Goal: Information Seeking & Learning: Learn about a topic

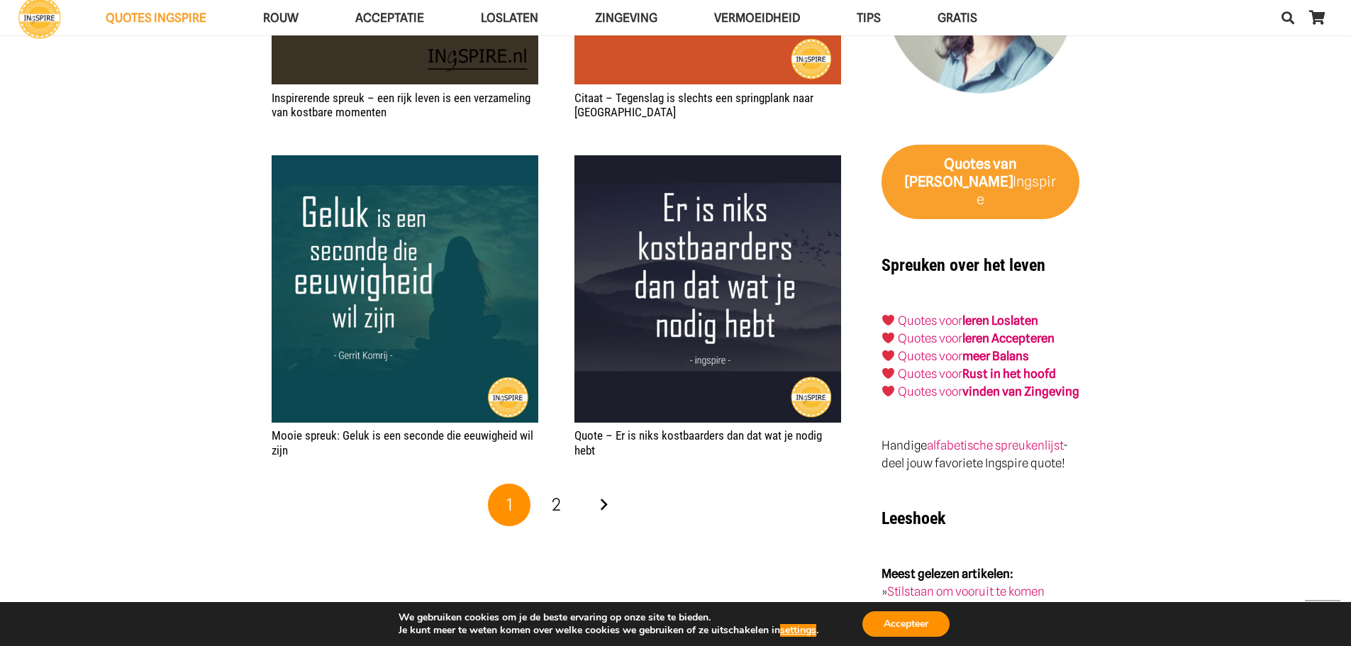
scroll to position [2193, 0]
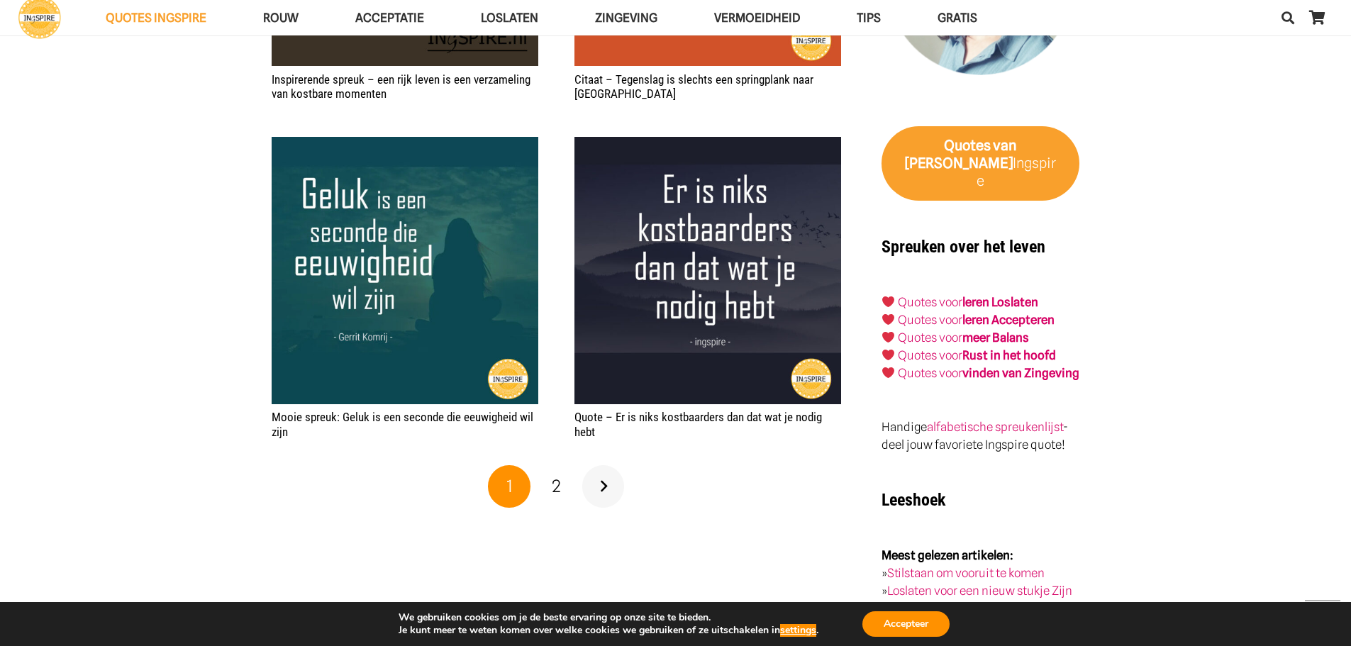
click at [604, 499] on link "Volgende" at bounding box center [603, 486] width 43 height 43
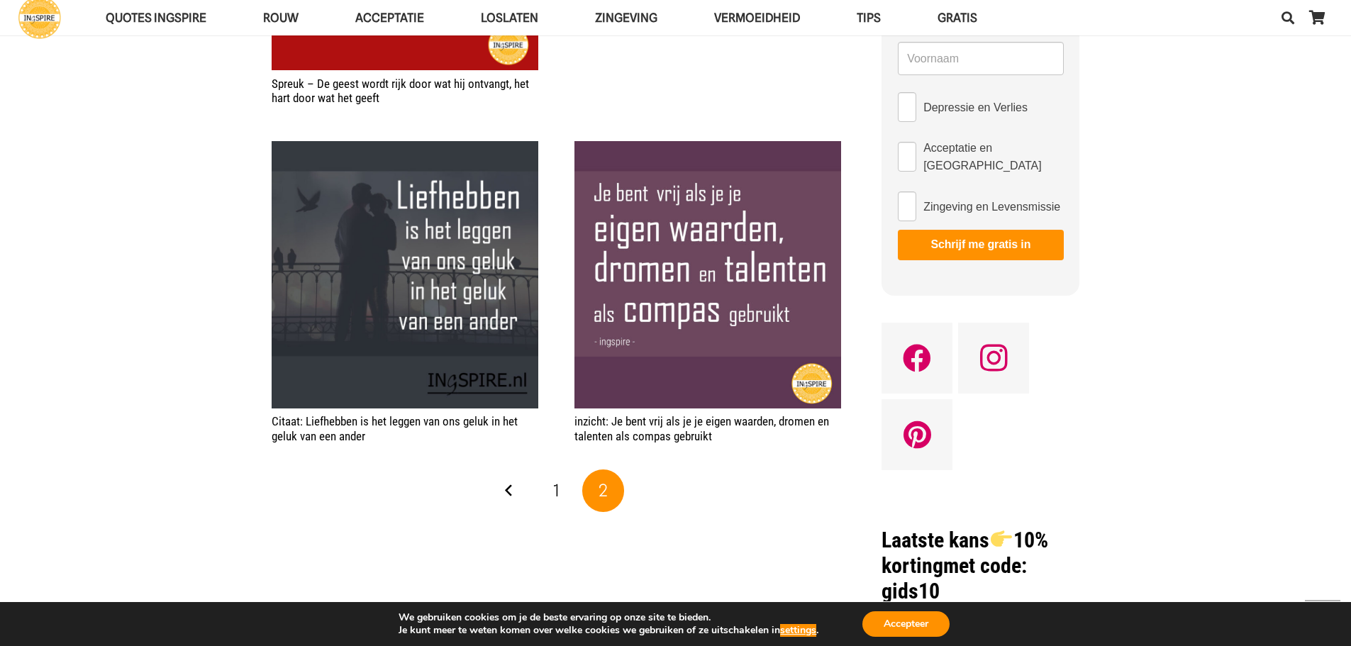
scroll to position [870, 0]
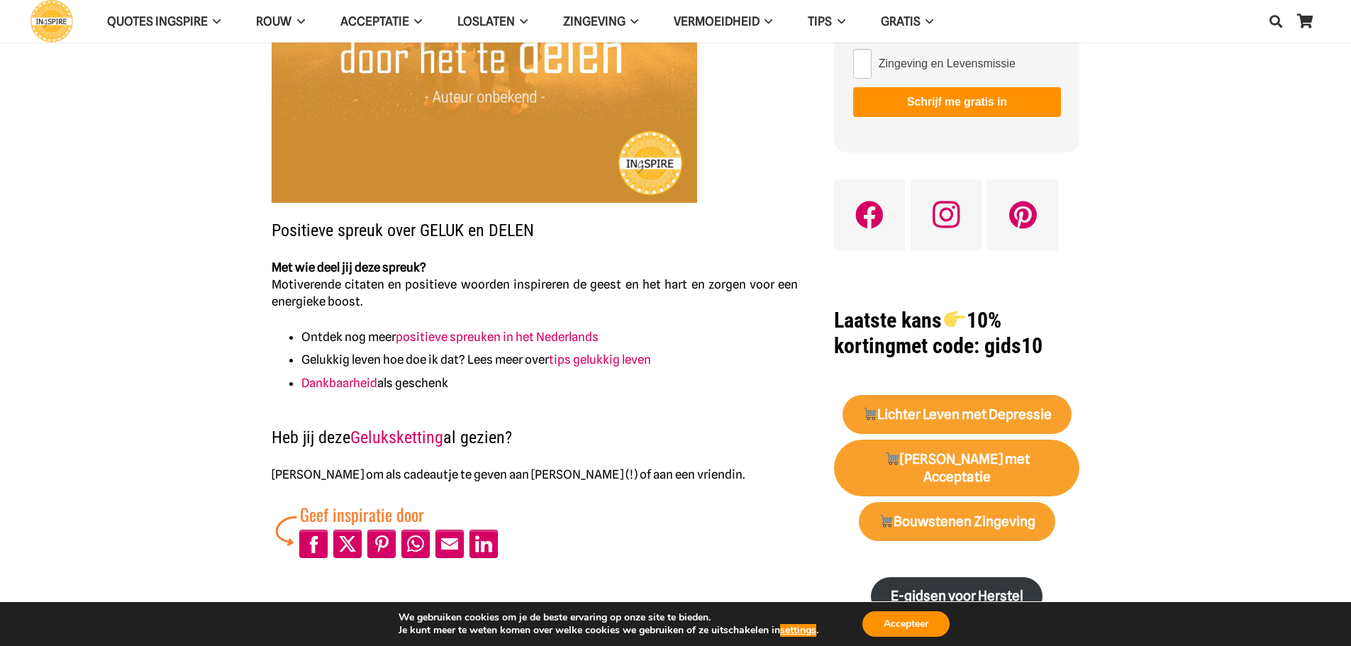
scroll to position [350, 0]
